Goal: Transaction & Acquisition: Download file/media

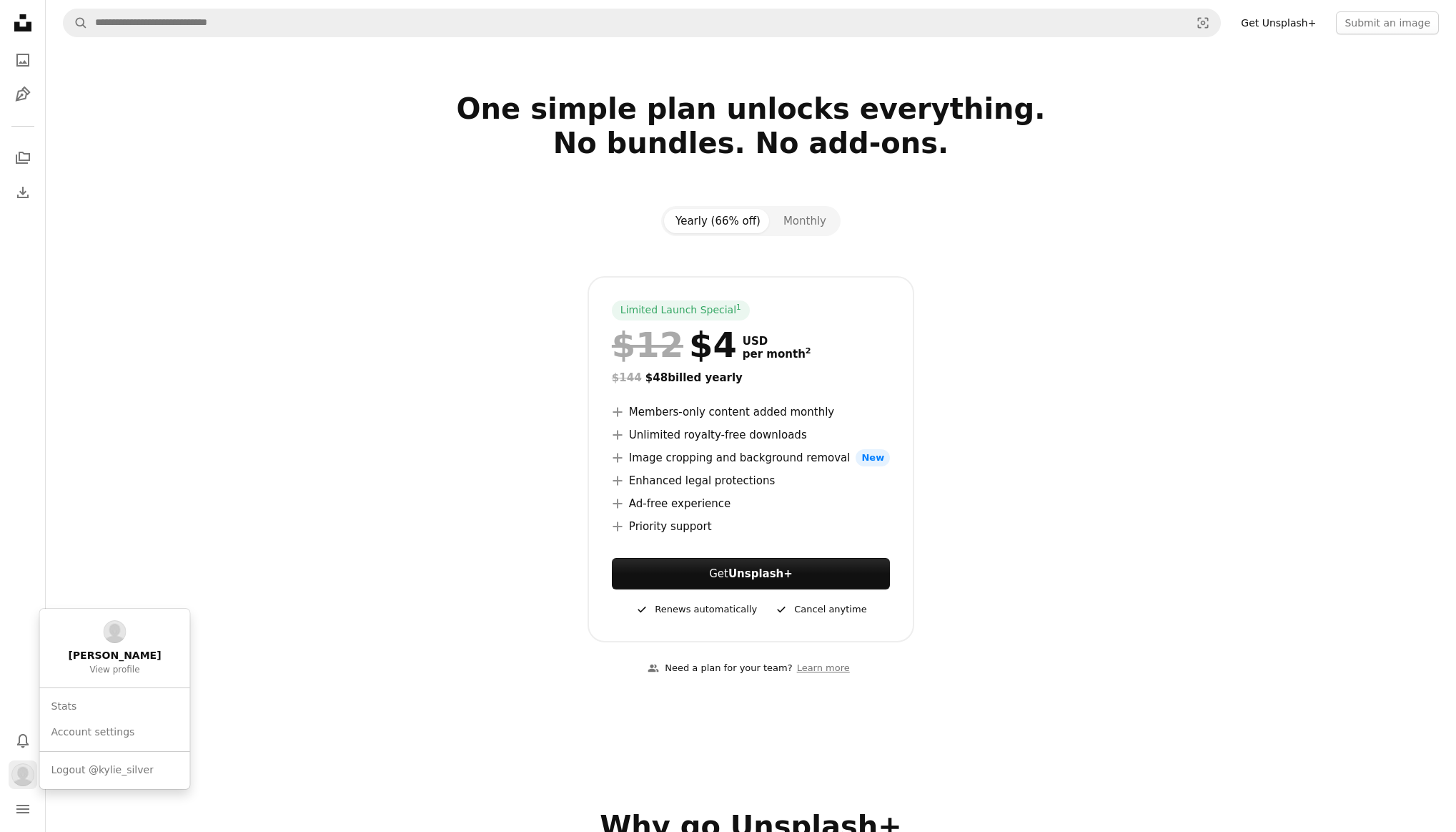
click at [21, 771] on img "Profile" at bounding box center [22, 775] width 23 height 23
click at [107, 658] on span "[PERSON_NAME]" at bounding box center [114, 655] width 93 height 14
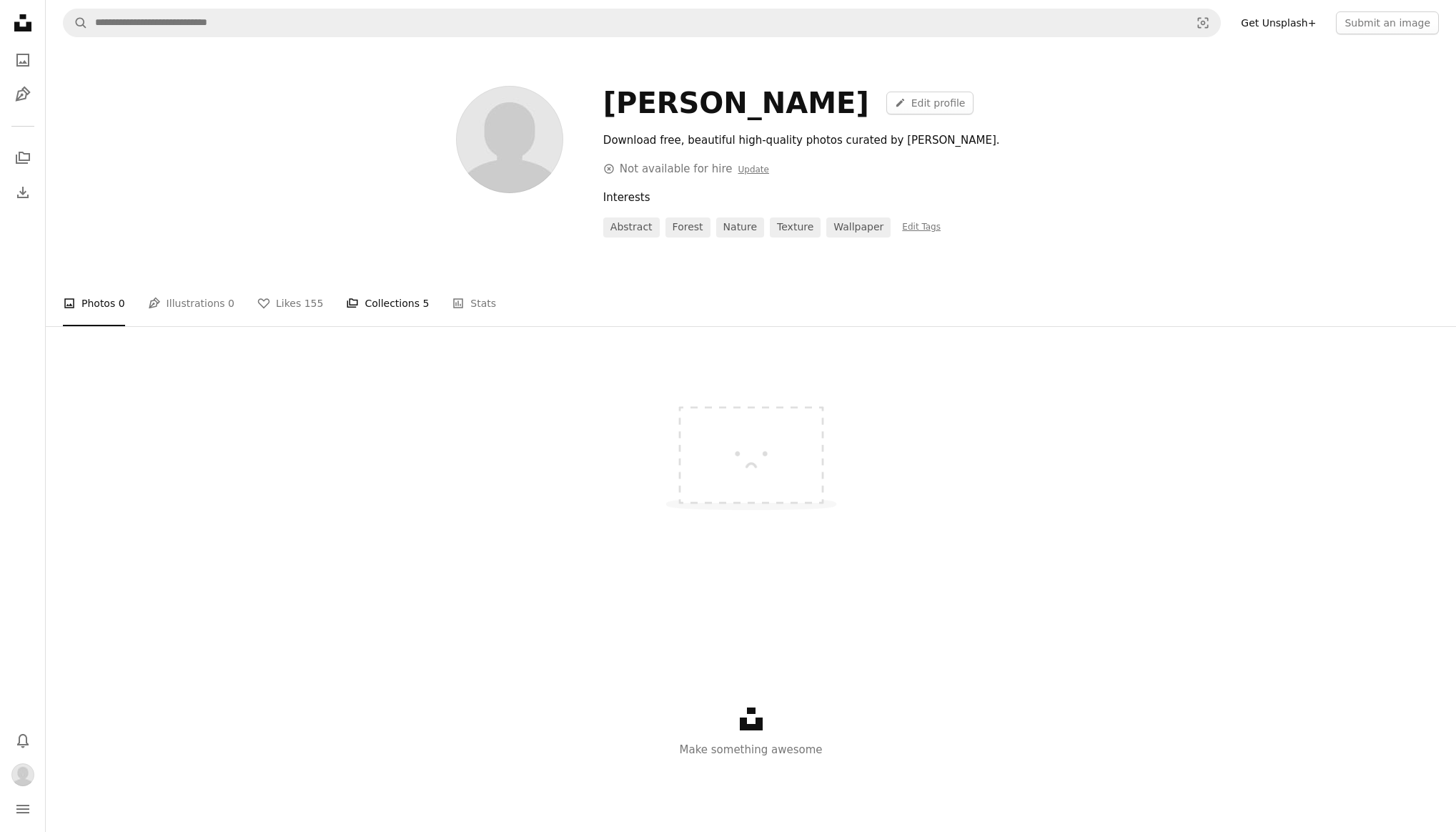
click at [379, 306] on link "A stack of folders Collections 5" at bounding box center [387, 303] width 83 height 45
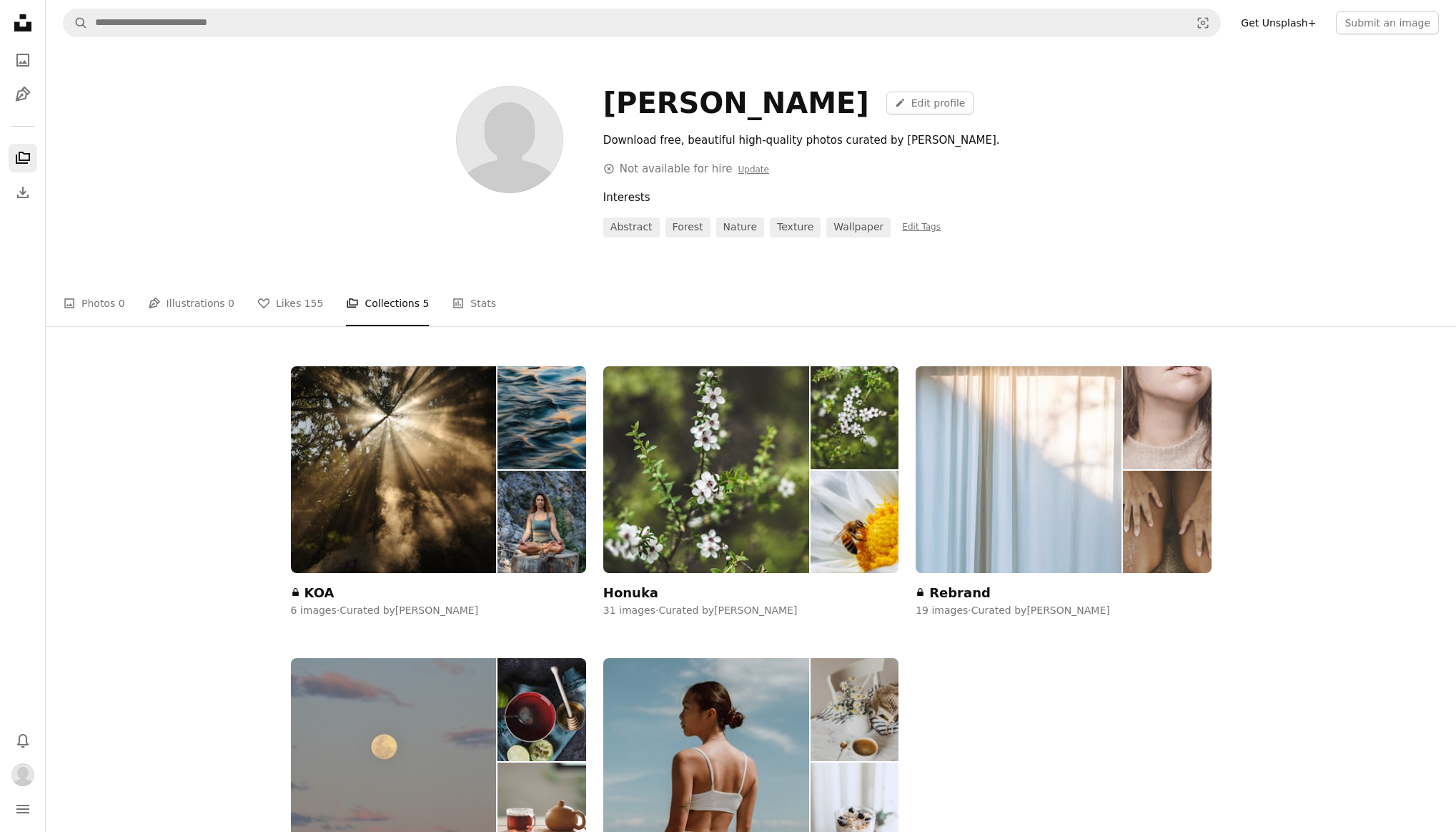
click at [953, 586] on div "Rebrand" at bounding box center [960, 593] width 62 height 17
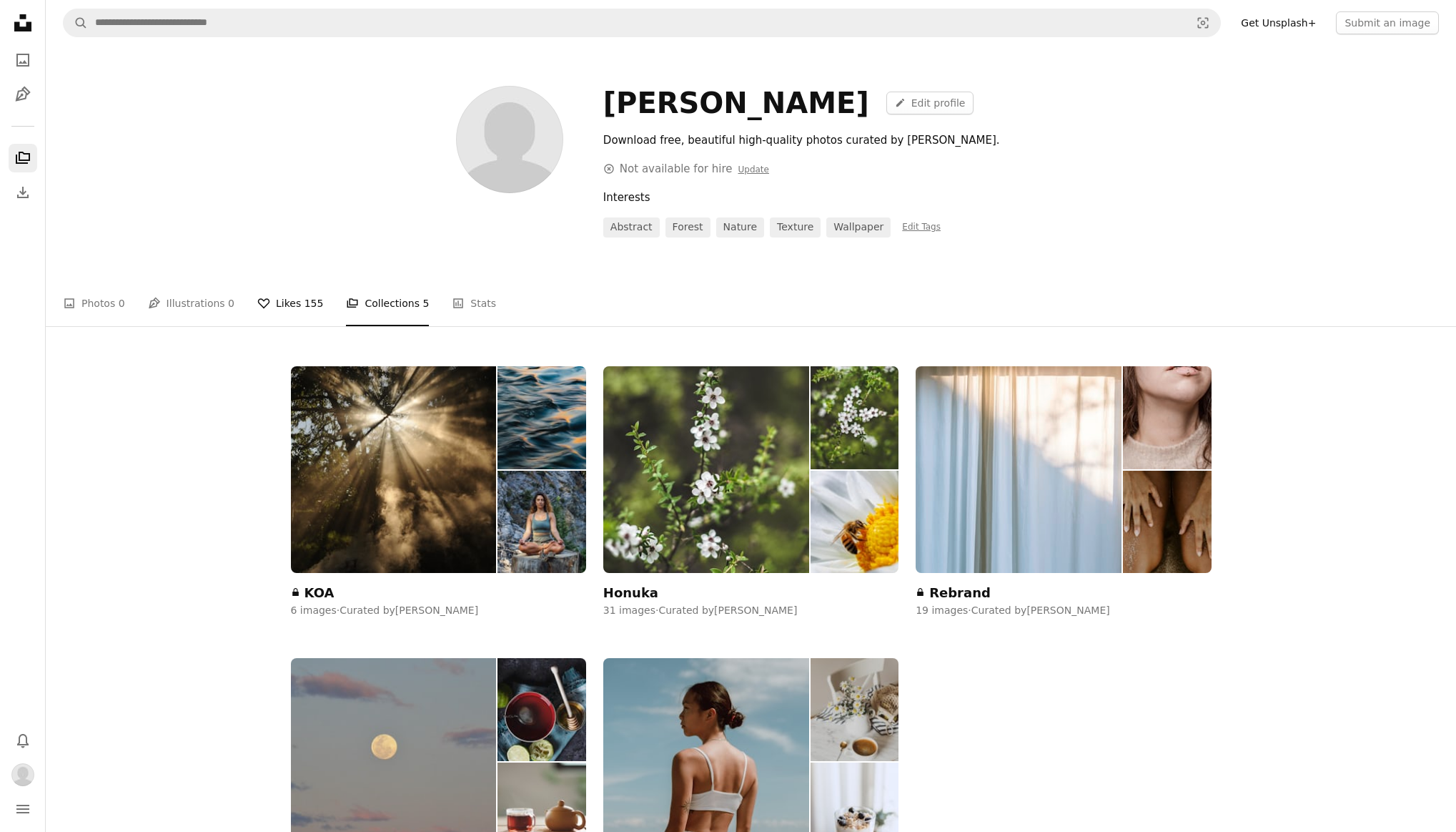
click at [289, 306] on link "A heart Likes 155" at bounding box center [290, 303] width 66 height 45
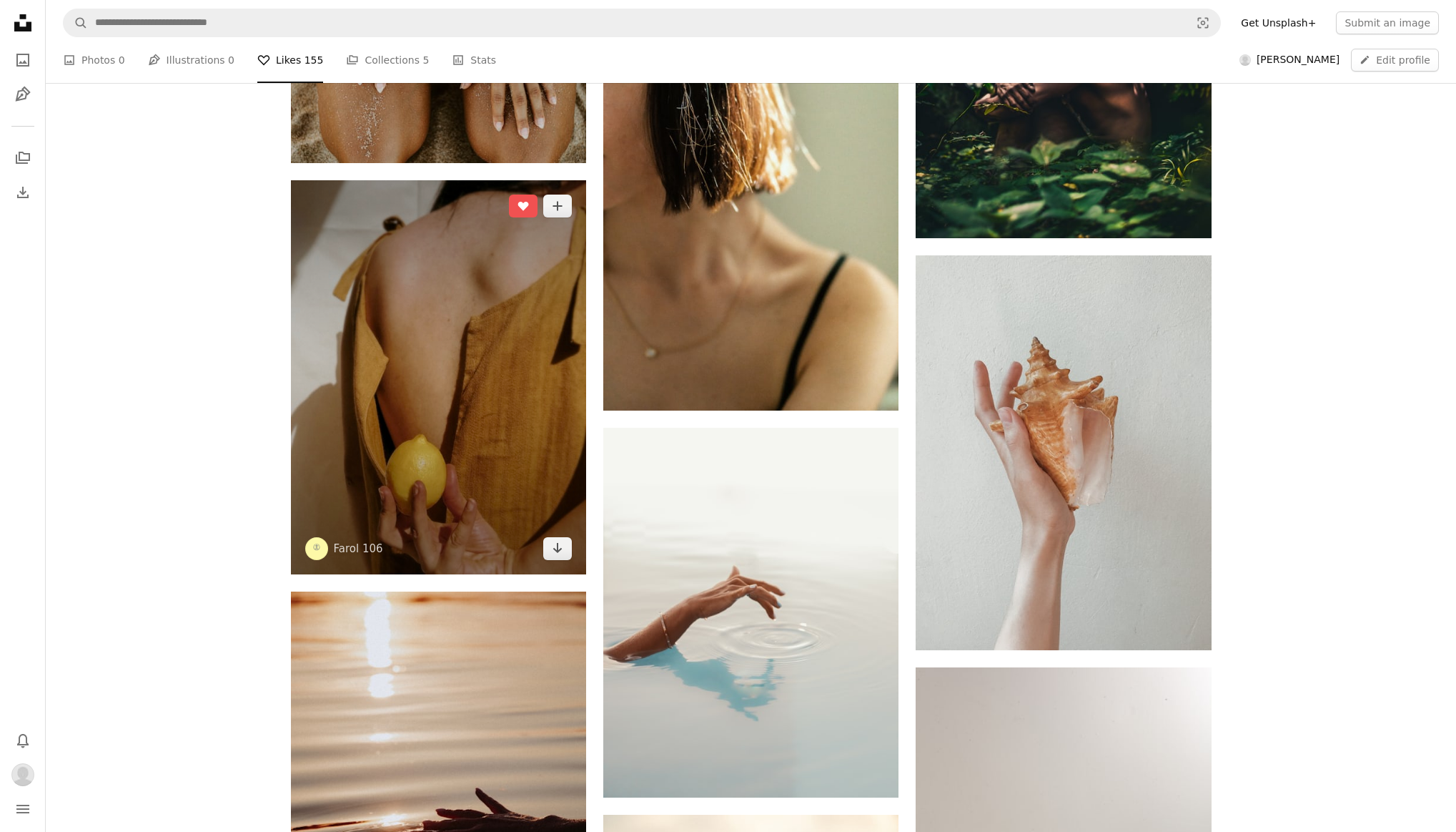
scroll to position [857, 0]
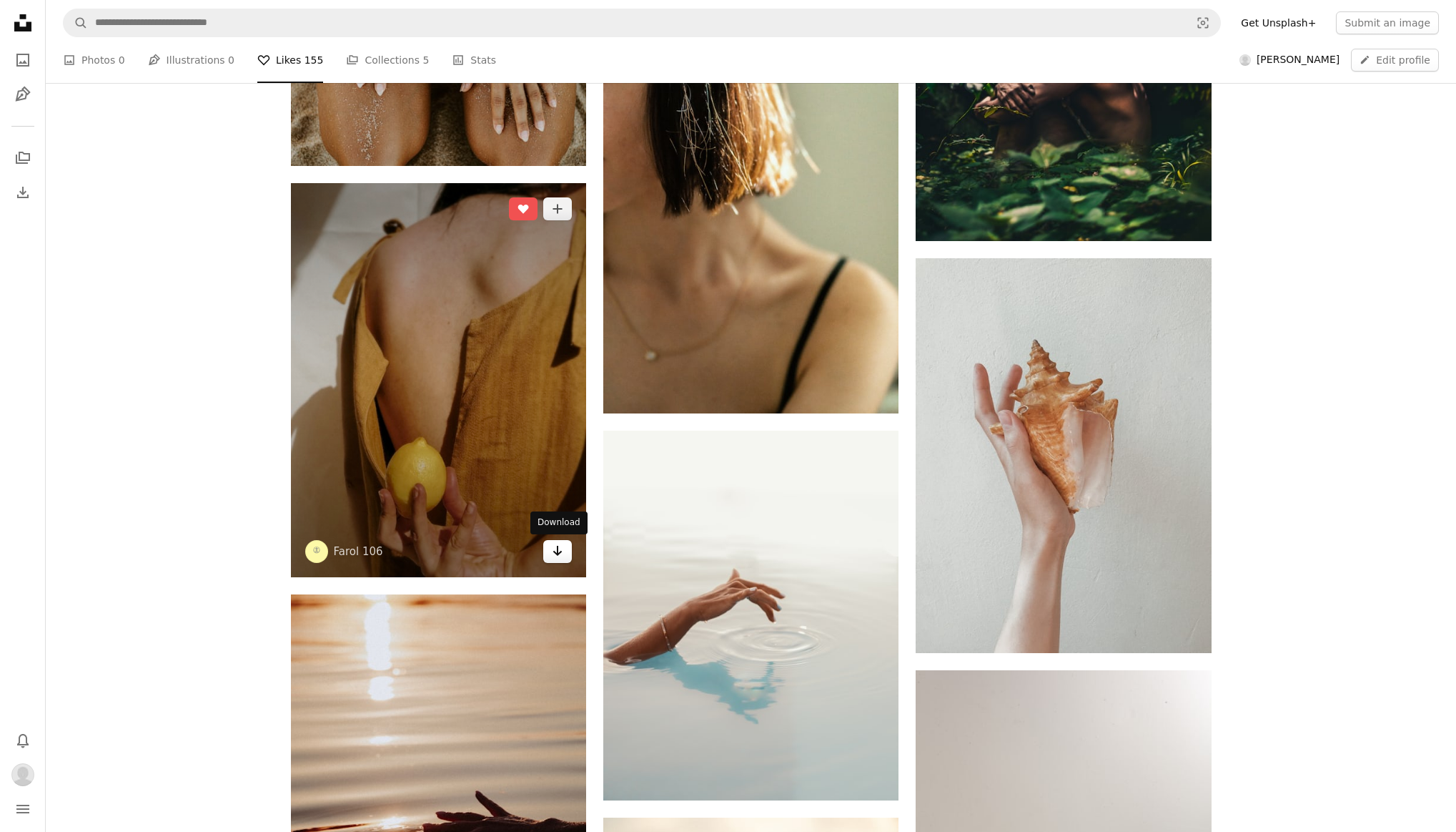
click at [557, 552] on icon "Arrow pointing down" at bounding box center [557, 550] width 11 height 17
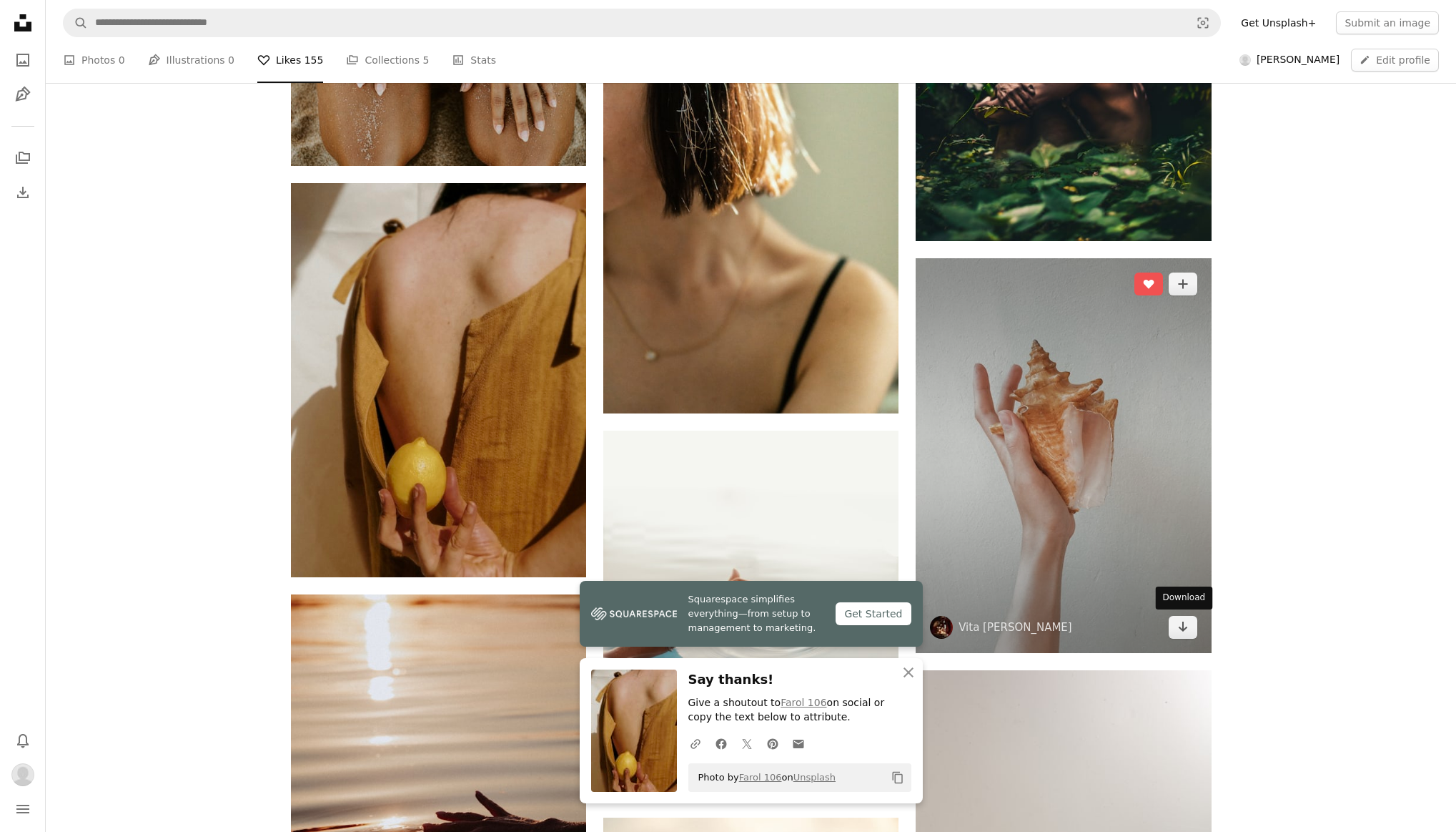
click at [1177, 625] on icon "Arrow pointing down" at bounding box center [1183, 626] width 11 height 17
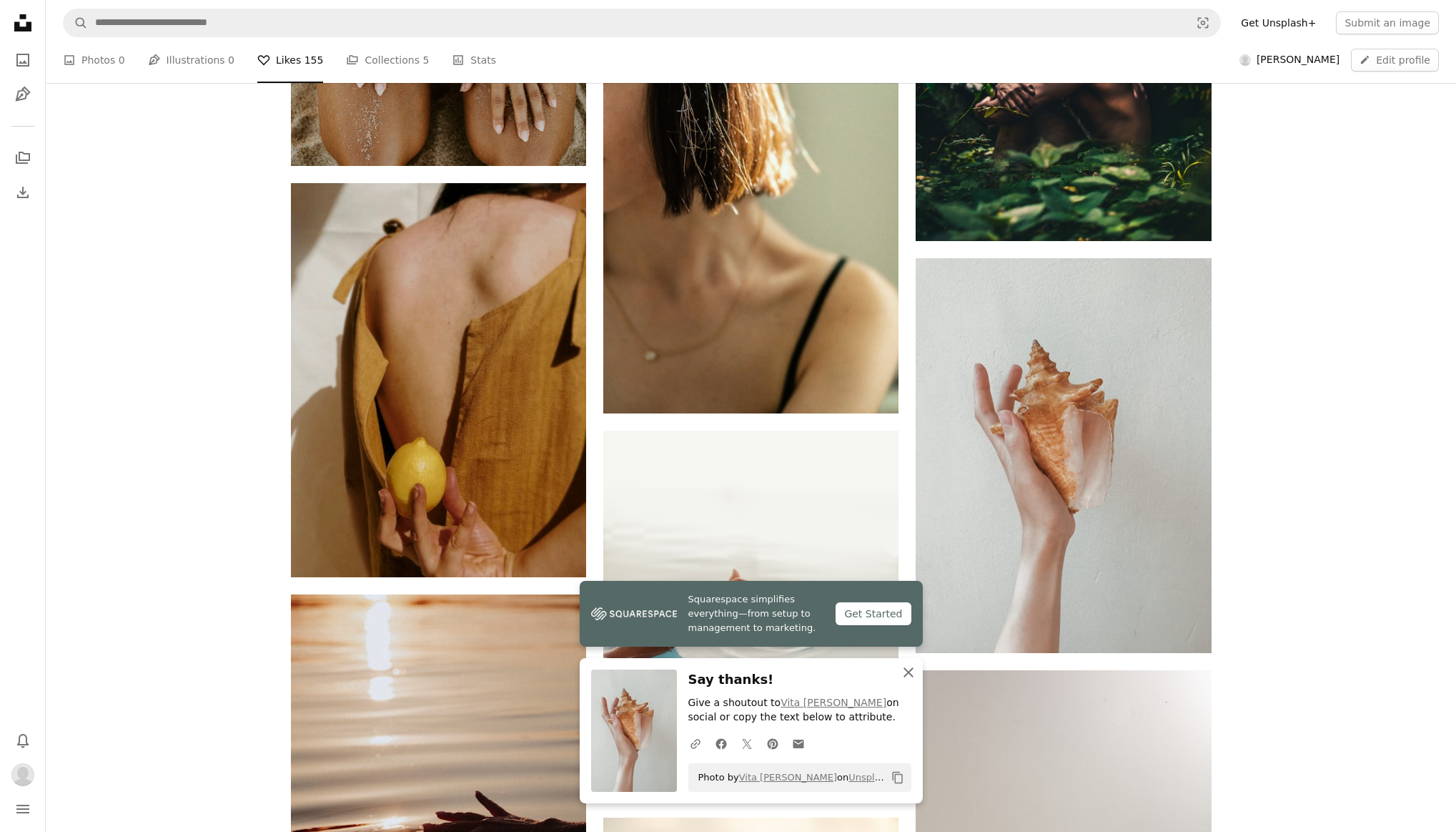
click at [909, 674] on icon "An X shape" at bounding box center [908, 672] width 17 height 17
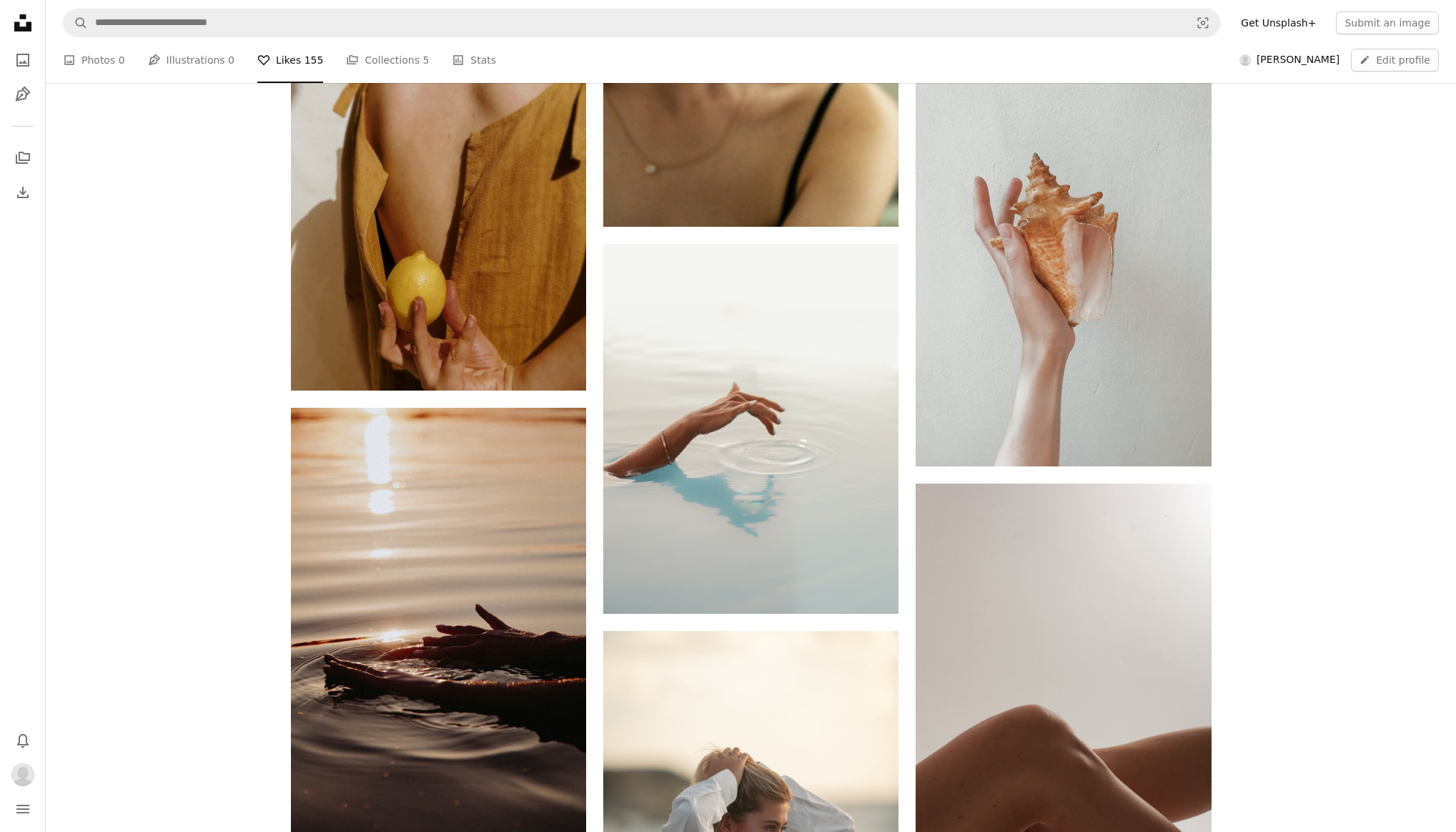
scroll to position [1085, 0]
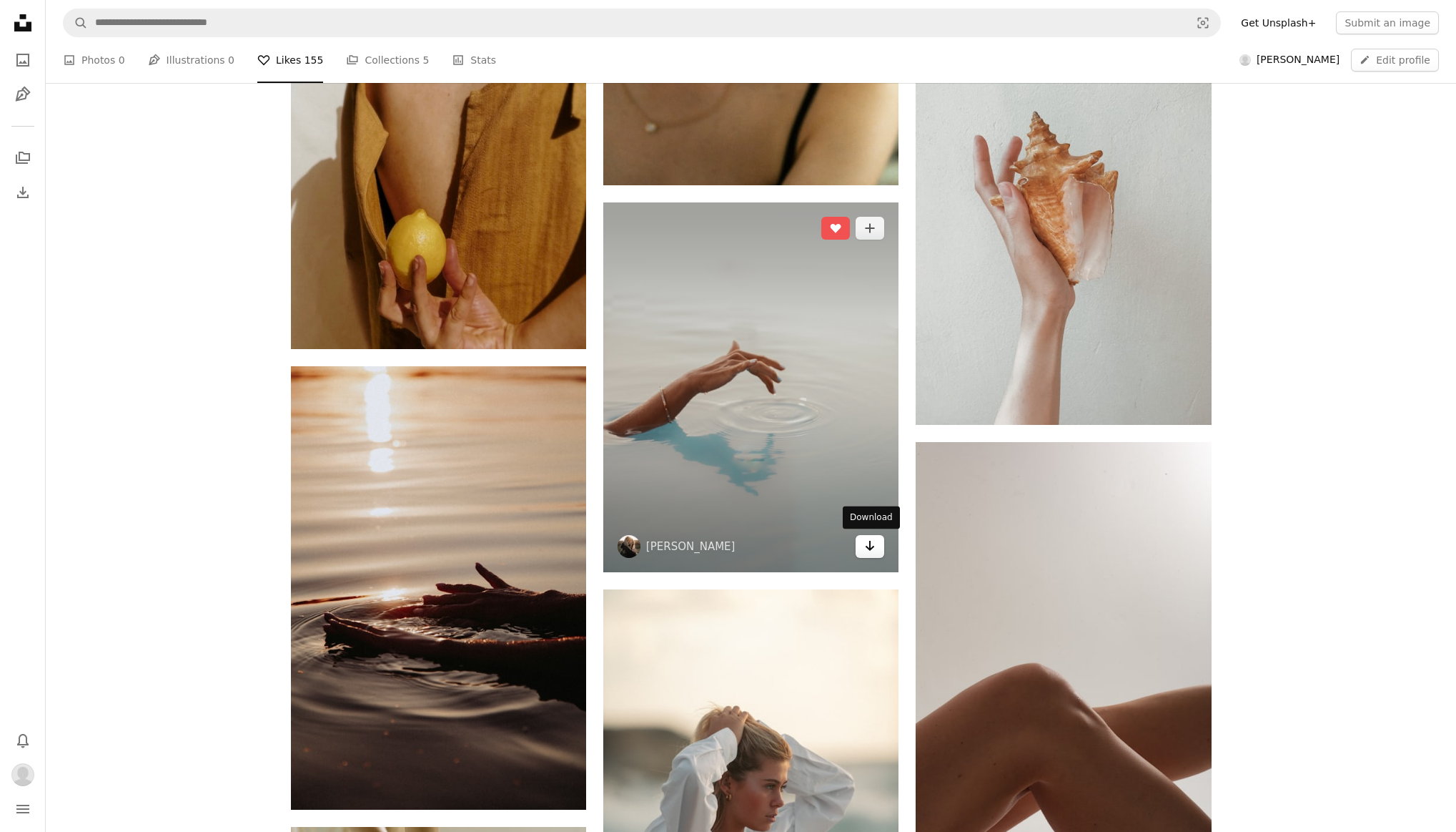
click at [872, 546] on icon "Arrow pointing down" at bounding box center [870, 546] width 11 height 17
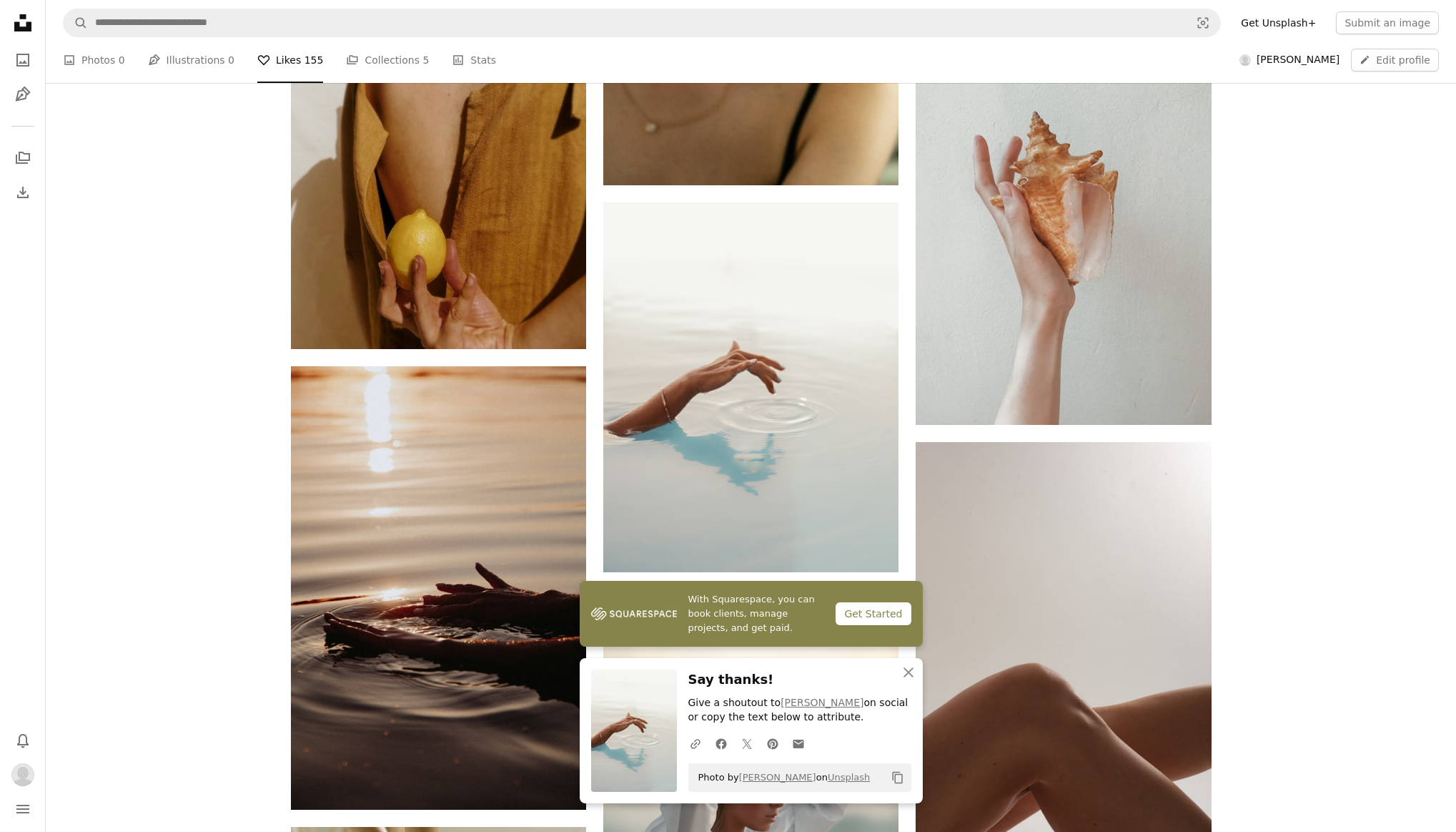
click at [1331, 556] on div "A heart A plus sign [PERSON_NAME] Arrow pointing down A heart A plus sign [PERS…" at bounding box center [750, 774] width 1411 height 2986
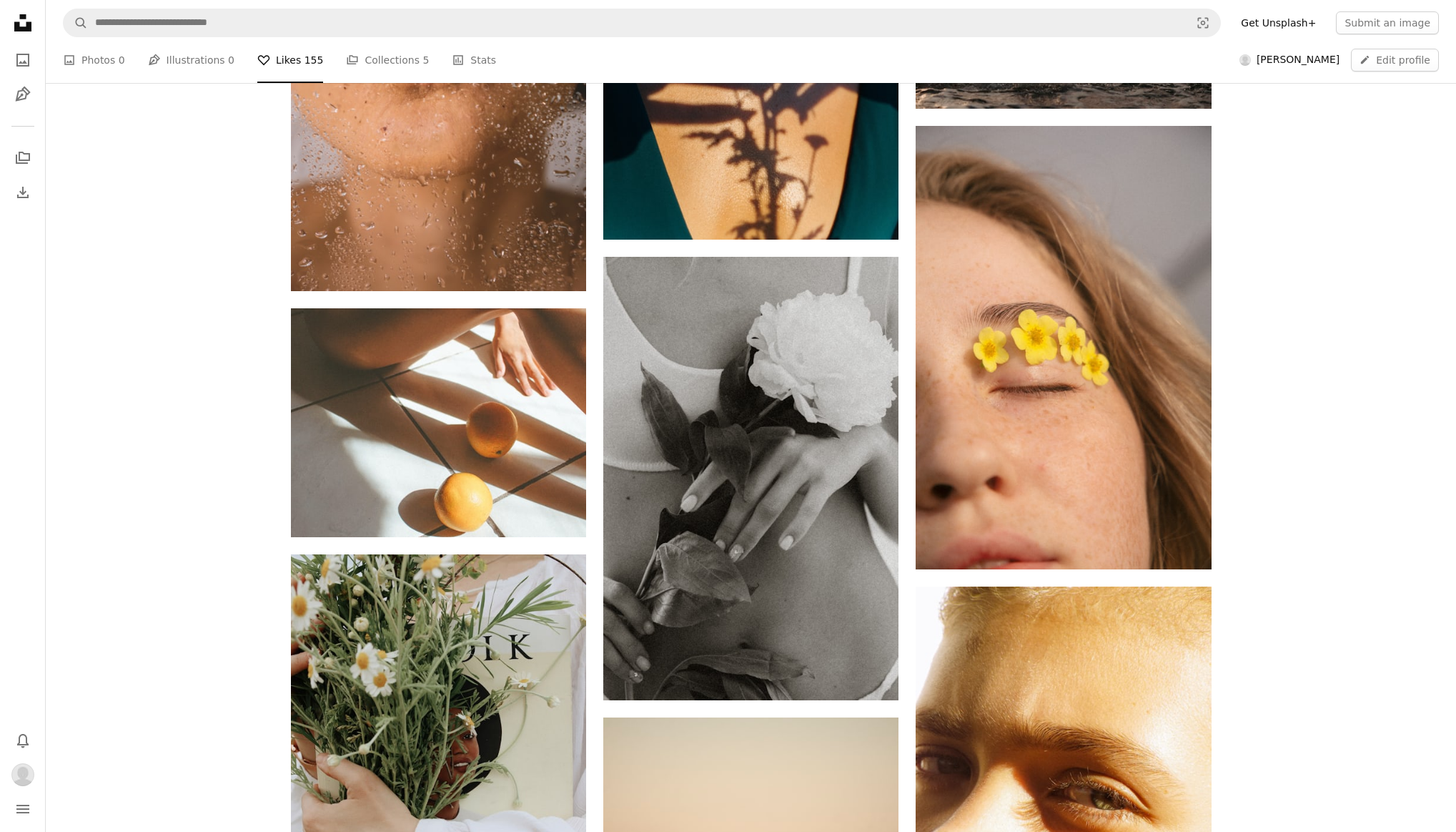
scroll to position [3674, 0]
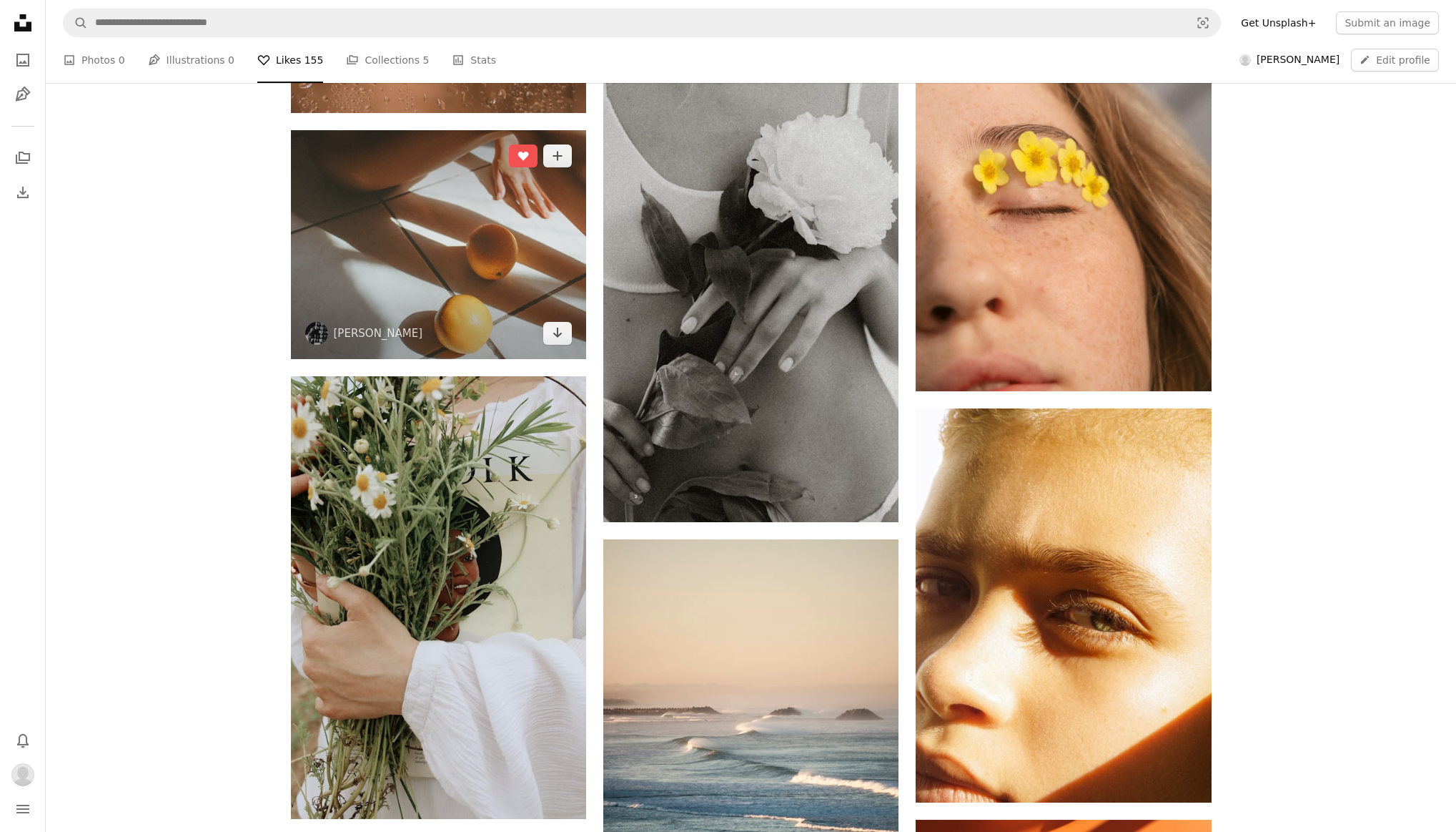
scroll to position [3819, 0]
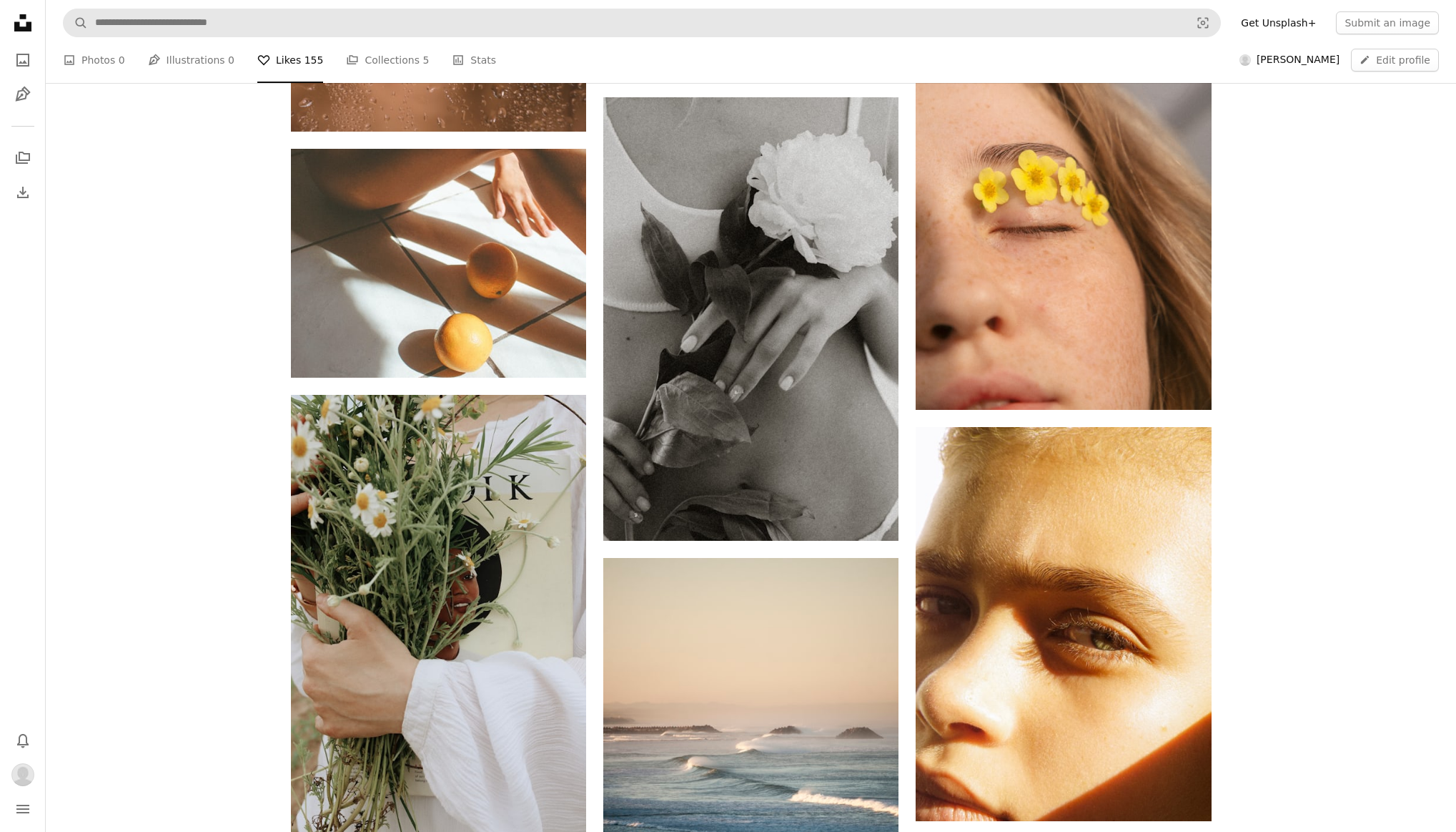
drag, startPoint x: 560, startPoint y: 438, endPoint x: 104, endPoint y: 29, distance: 612.5
